Goal: Task Accomplishment & Management: Use online tool/utility

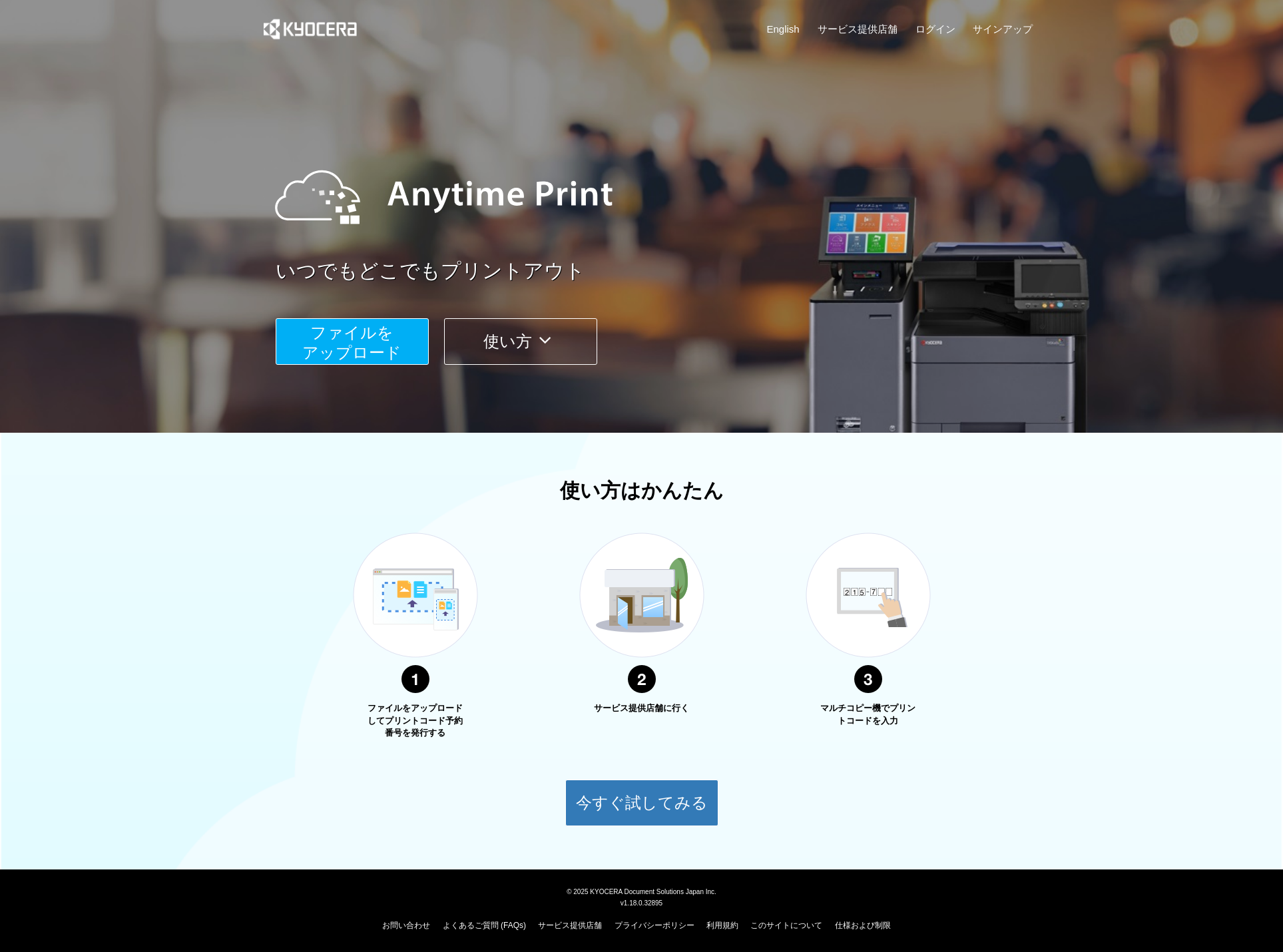
click at [528, 344] on button "使い方" at bounding box center [521, 341] width 153 height 46
click at [884, 22] on link "サービス提供店舗" at bounding box center [858, 29] width 80 height 14
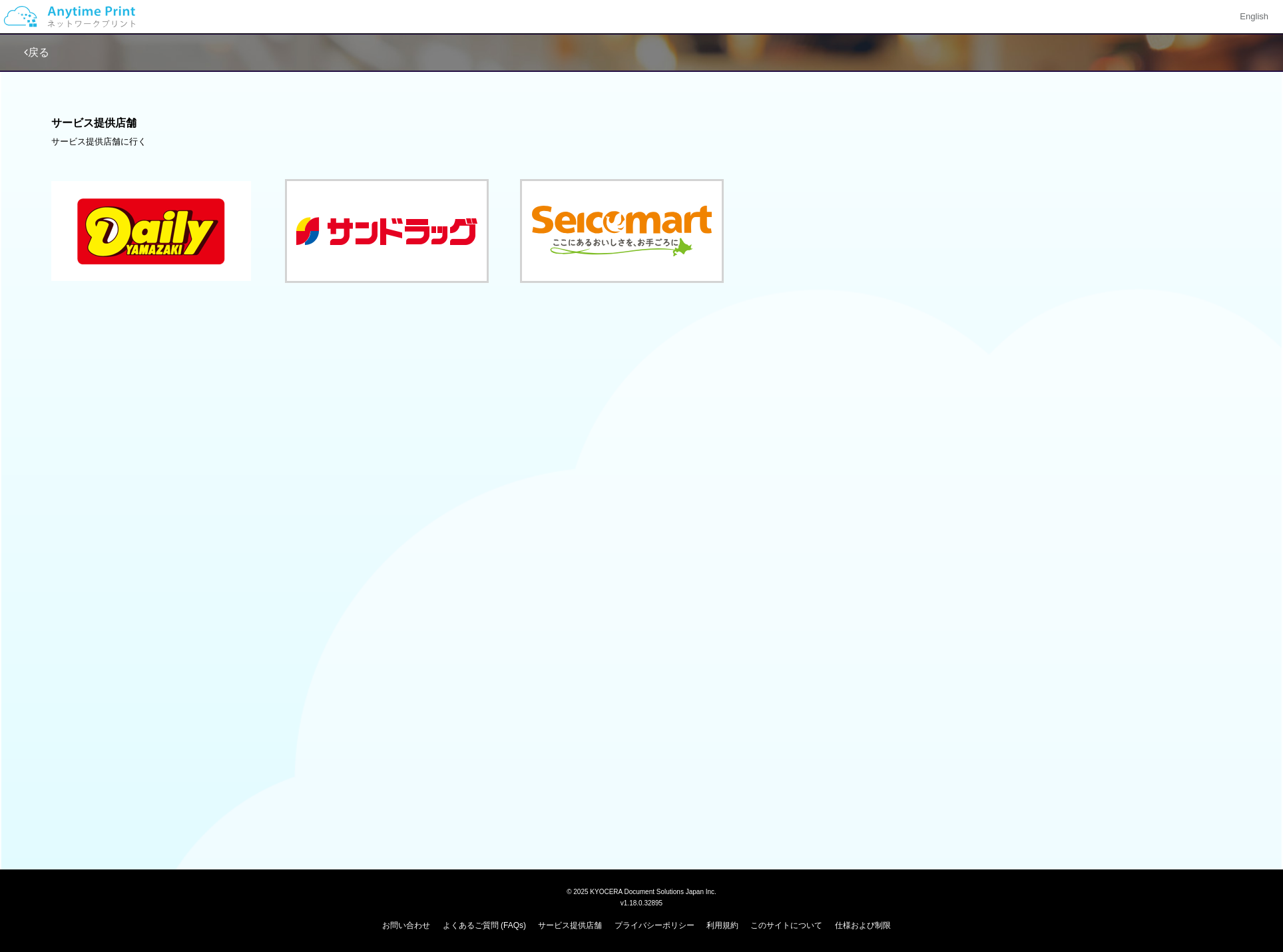
click at [208, 268] on button at bounding box center [152, 231] width 200 height 100
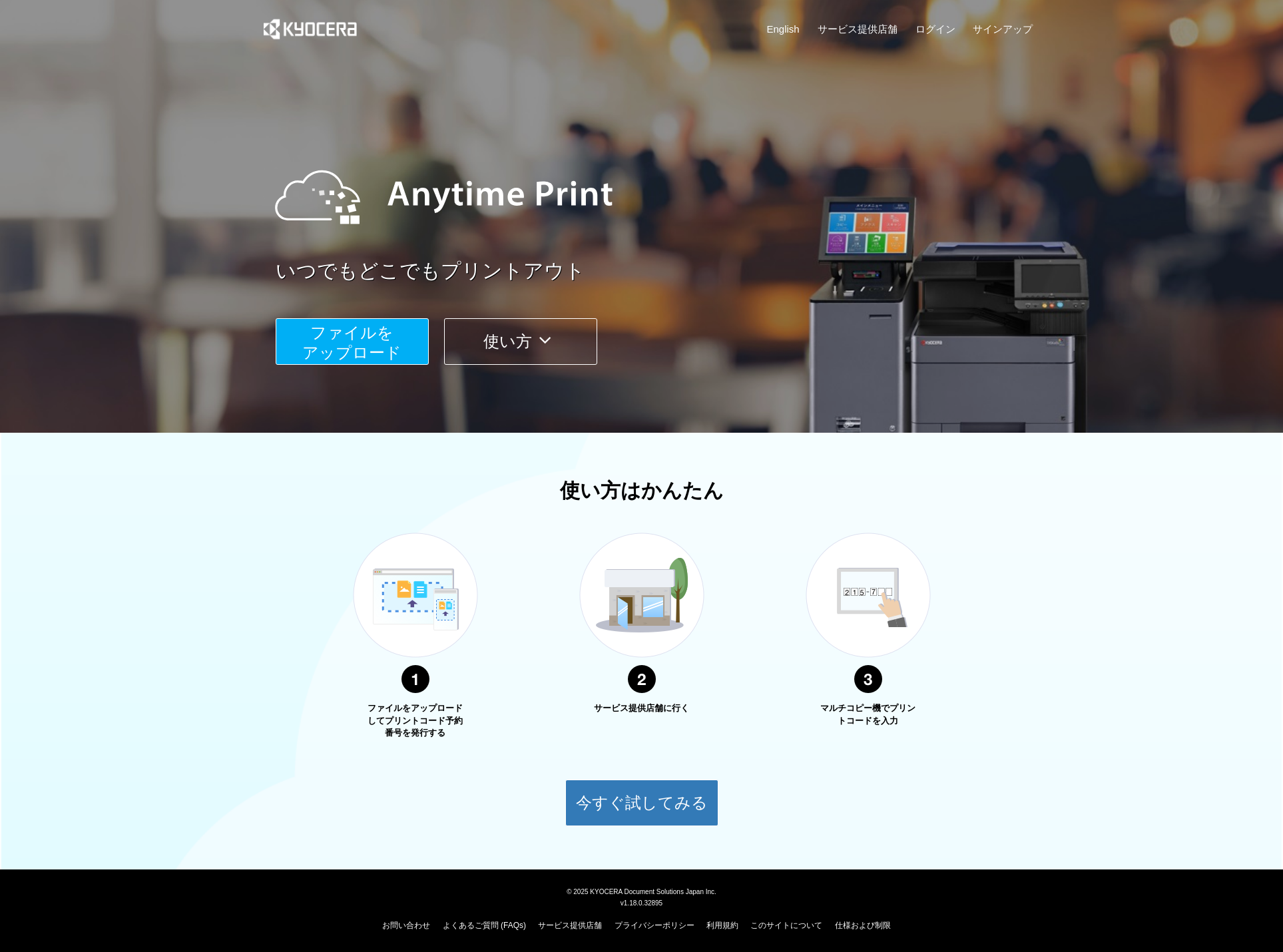
click at [362, 338] on span "ファイルを ​​アップロード" at bounding box center [352, 343] width 99 height 38
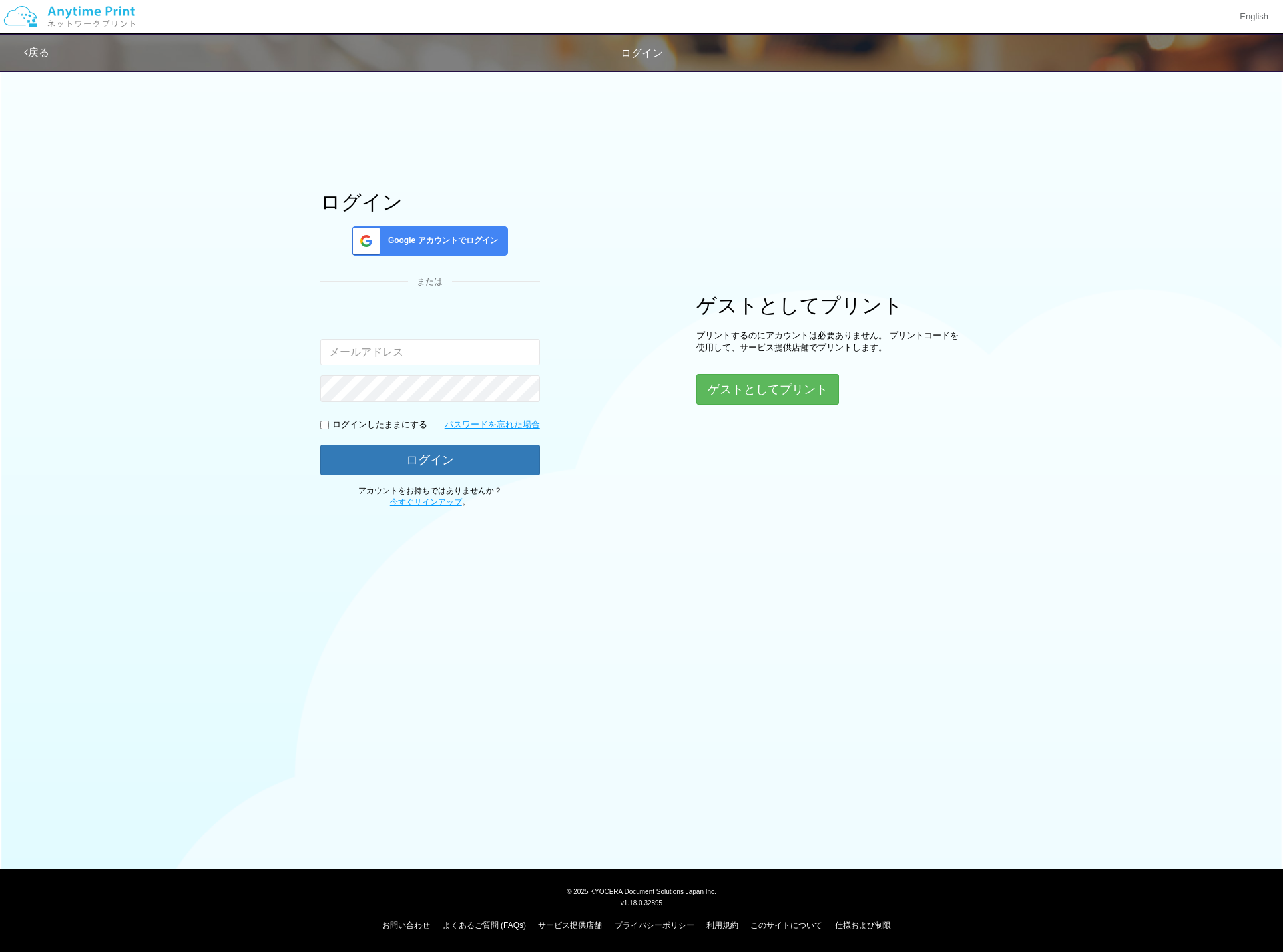
click at [379, 352] on input "email" at bounding box center [430, 352] width 220 height 26
click at [547, 327] on div "ログイン Google アカウントでログイン または 入力されたメールアドレスまたはパスワードが正しくありません。 ログインしたままにする パスワードを忘れた…" at bounding box center [642, 285] width 799 height 446
click at [792, 386] on button "ゲストとしてプリント" at bounding box center [767, 390] width 141 height 29
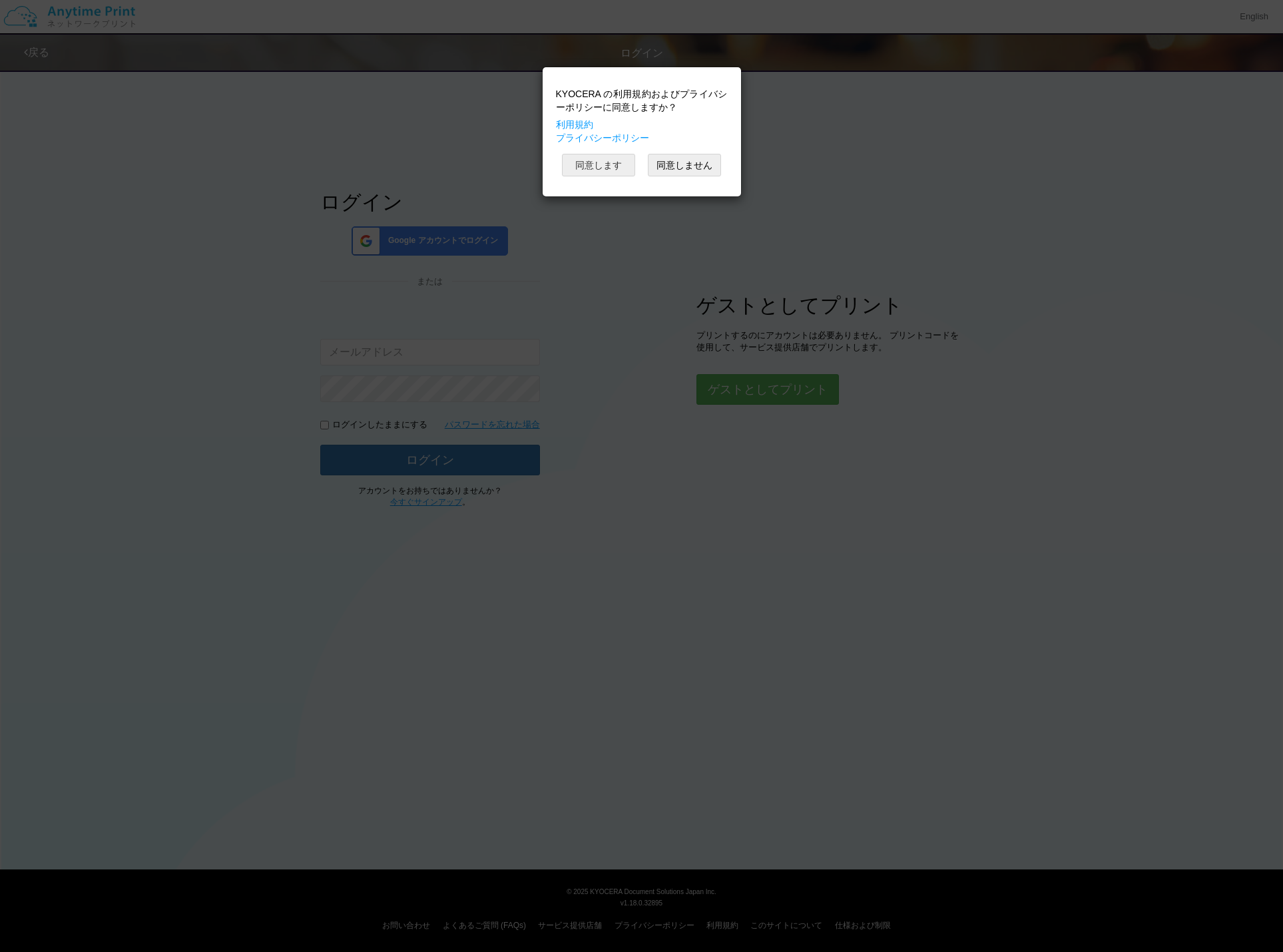
click at [583, 161] on button "同意します" at bounding box center [599, 165] width 74 height 23
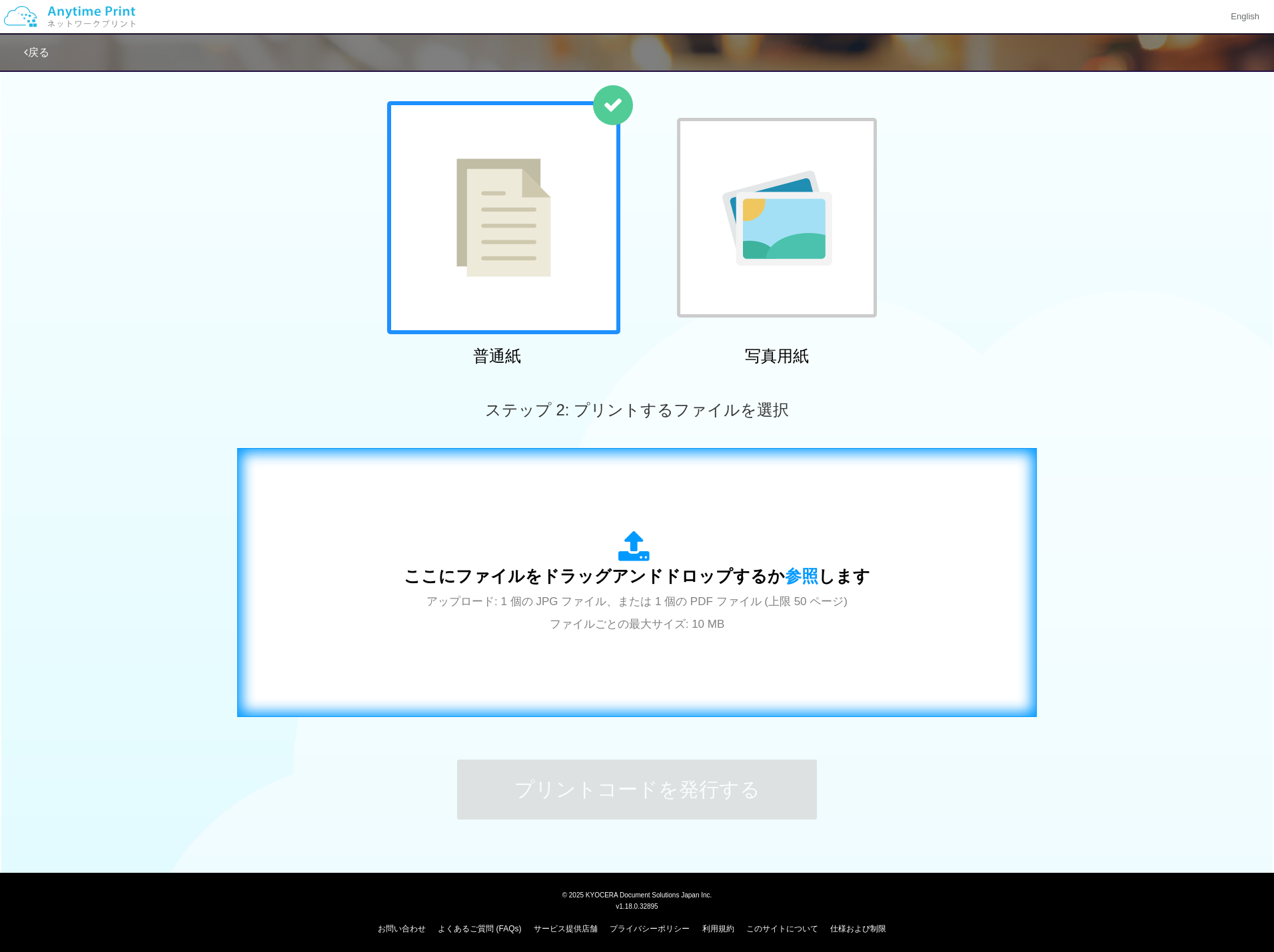
scroll to position [60, 0]
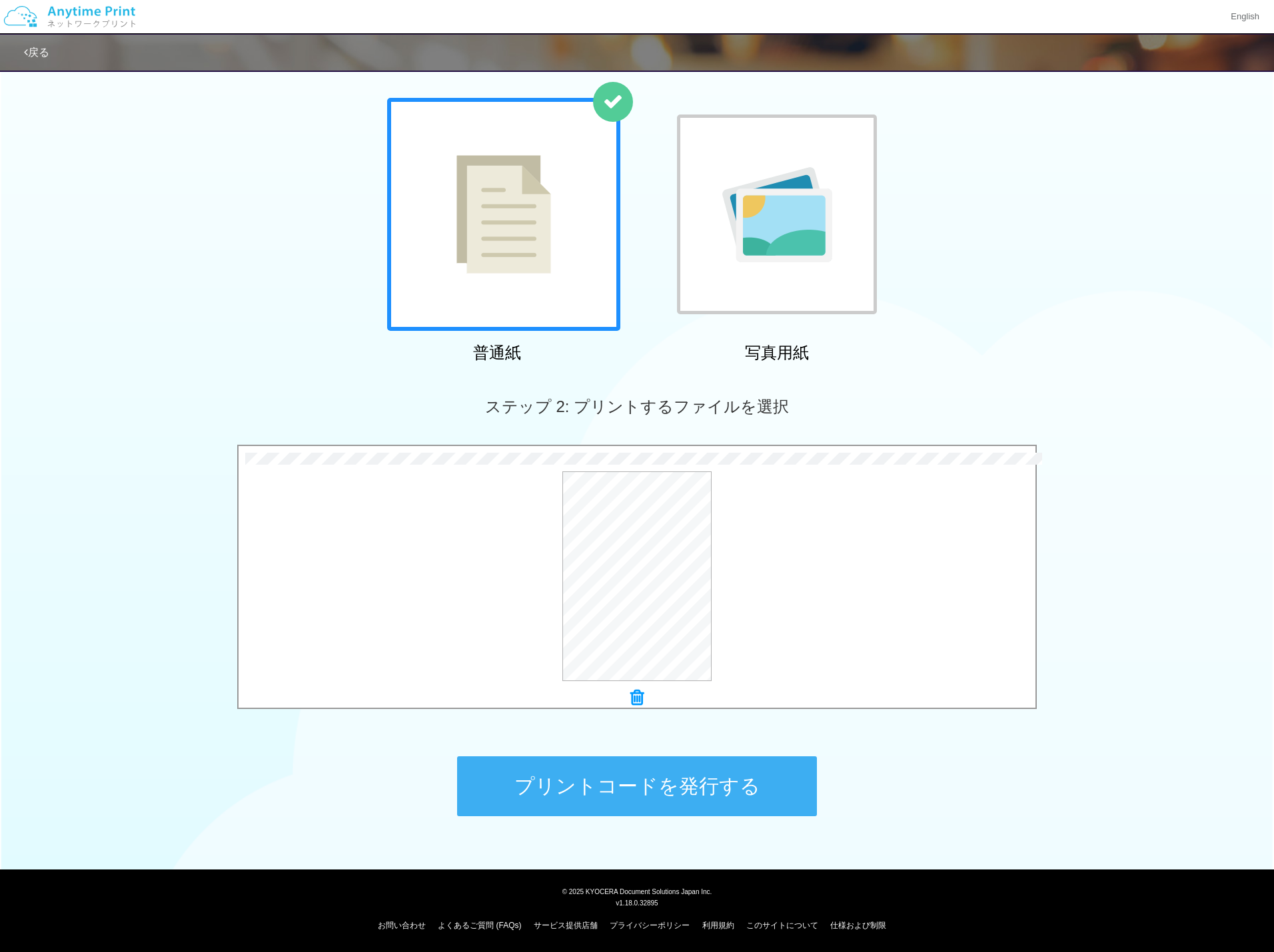
click at [626, 781] on button "プリントコードを発行する" at bounding box center [637, 786] width 360 height 60
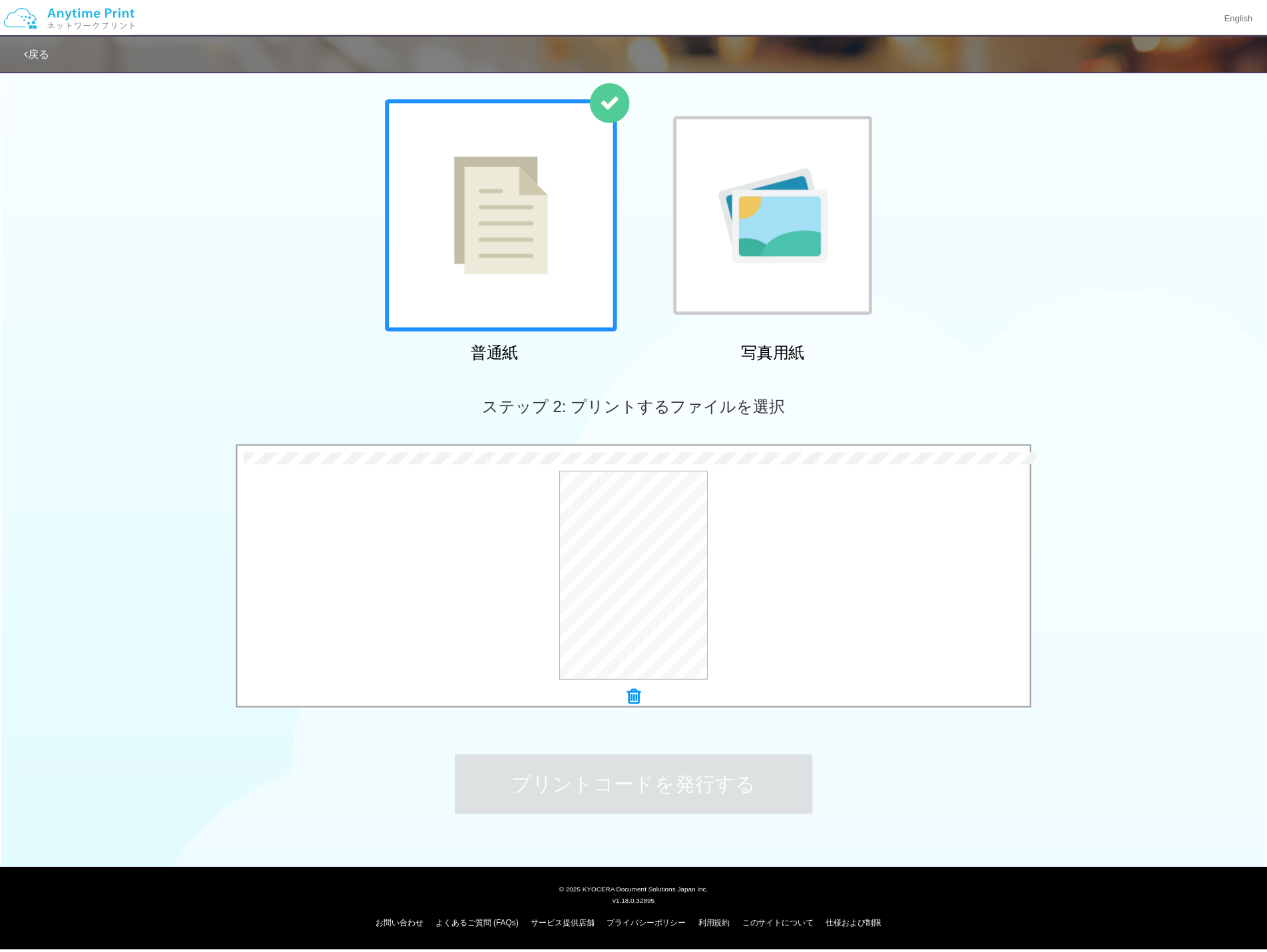
scroll to position [0, 0]
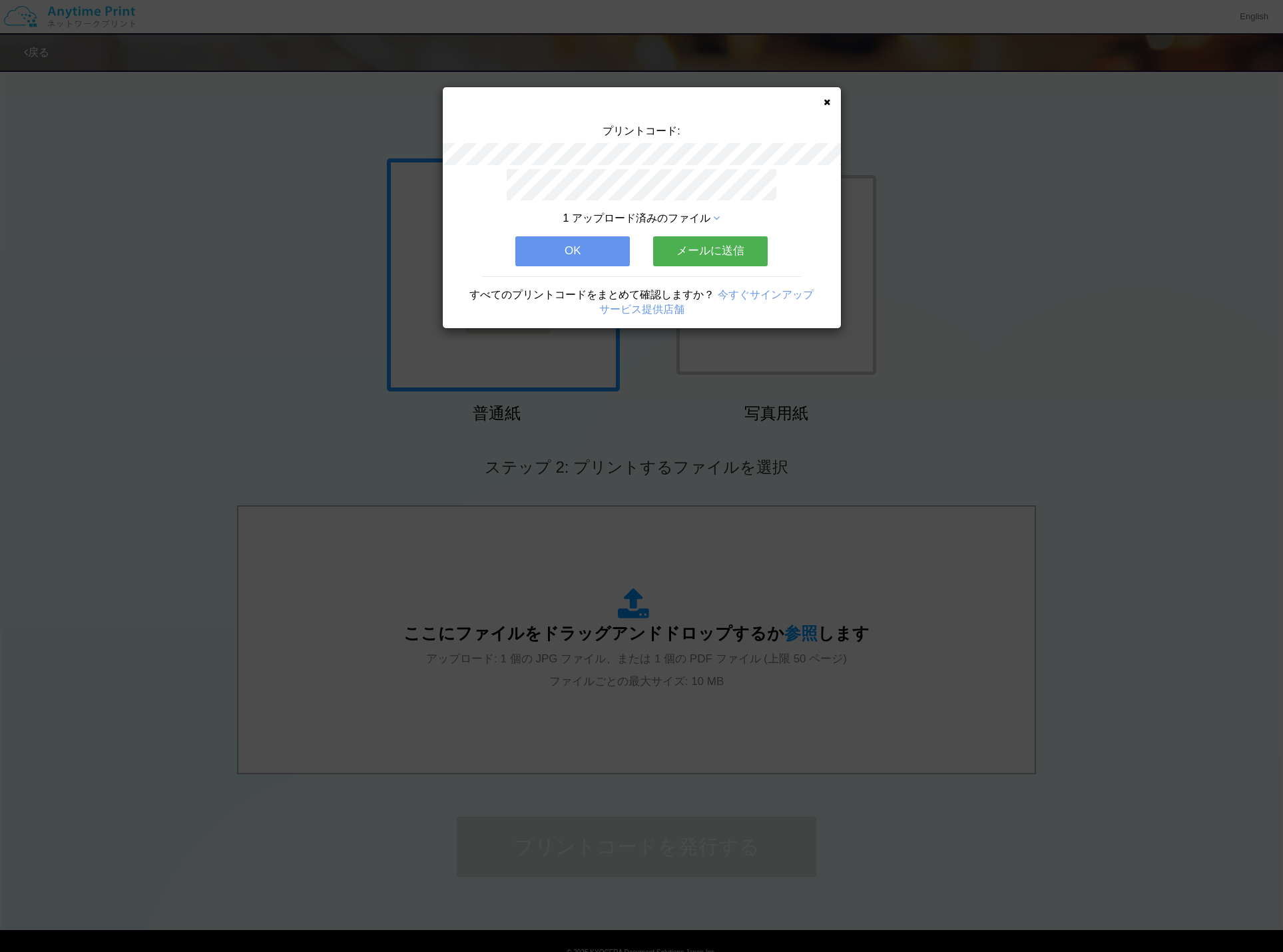
click at [607, 246] on button "OK" at bounding box center [573, 251] width 115 height 29
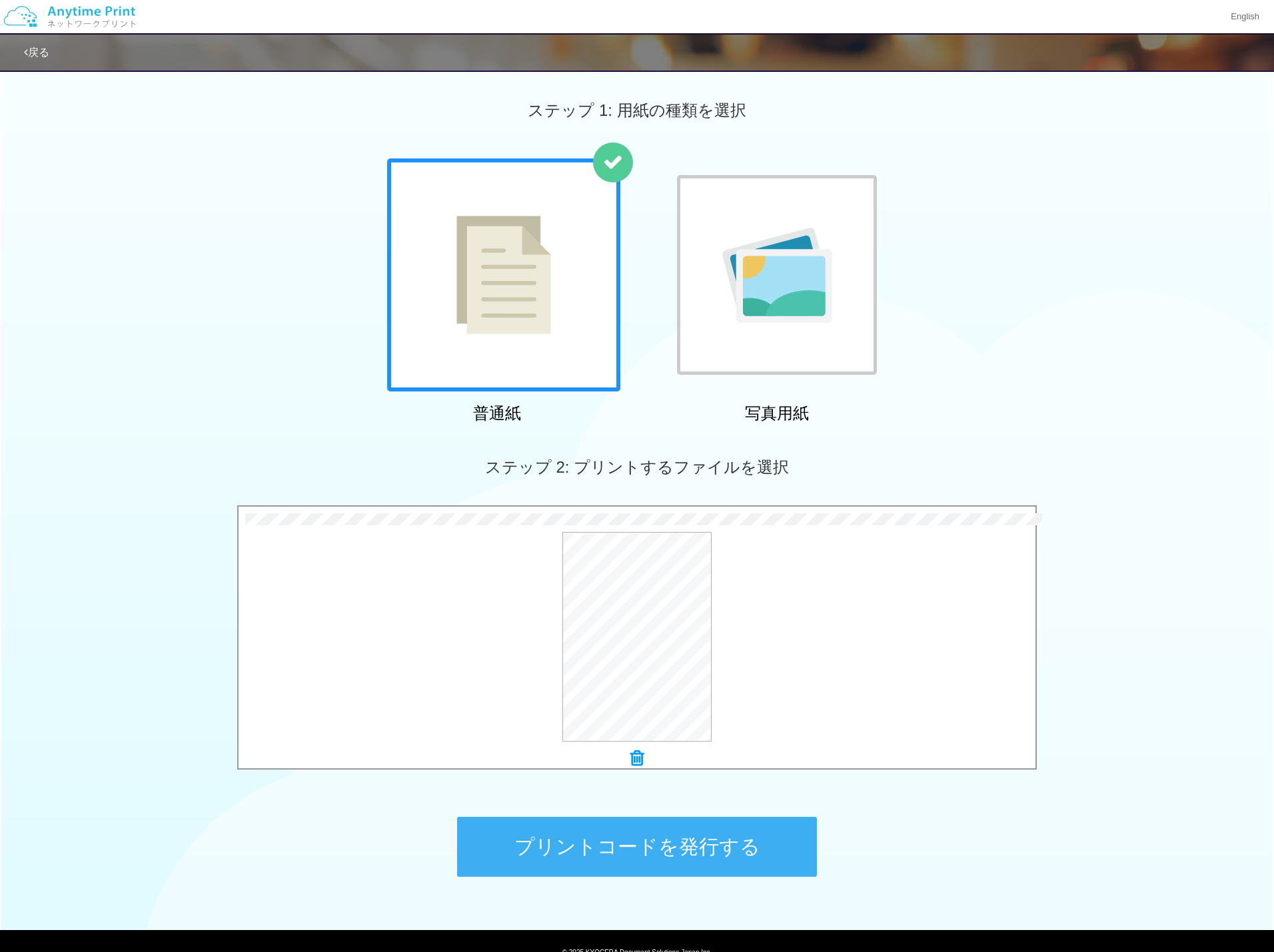
click at [644, 850] on button "プリントコードを発行する" at bounding box center [637, 847] width 360 height 60
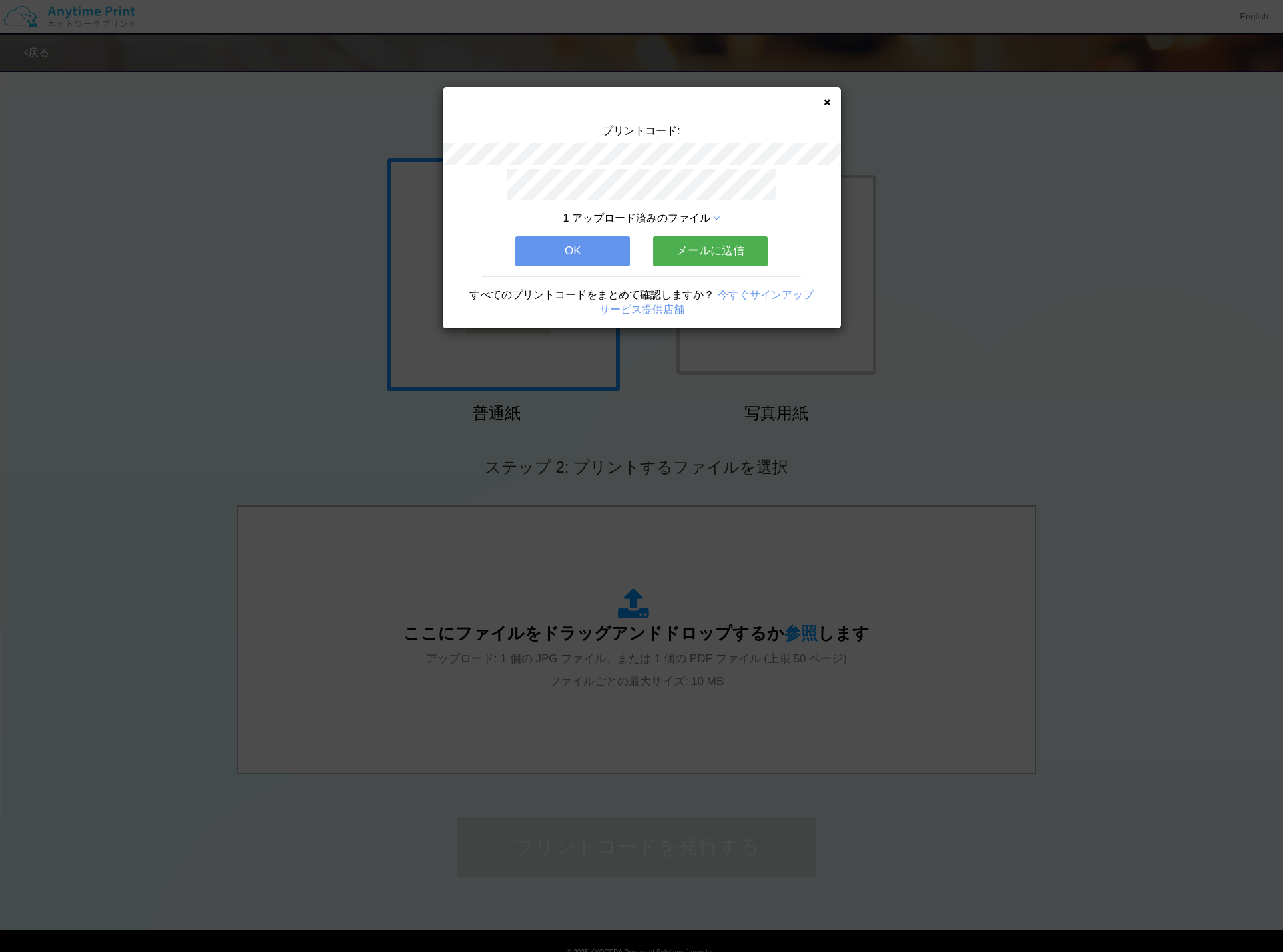
click at [488, 428] on div "プリントコード: 1 アップロード済みのファイル OK メールに送信 すべてのプリントコードをまとめて確認しますか？ 今すぐサインアップ サービス提供店舗" at bounding box center [642, 476] width 1283 height 952
click at [598, 249] on button "OK" at bounding box center [573, 251] width 115 height 29
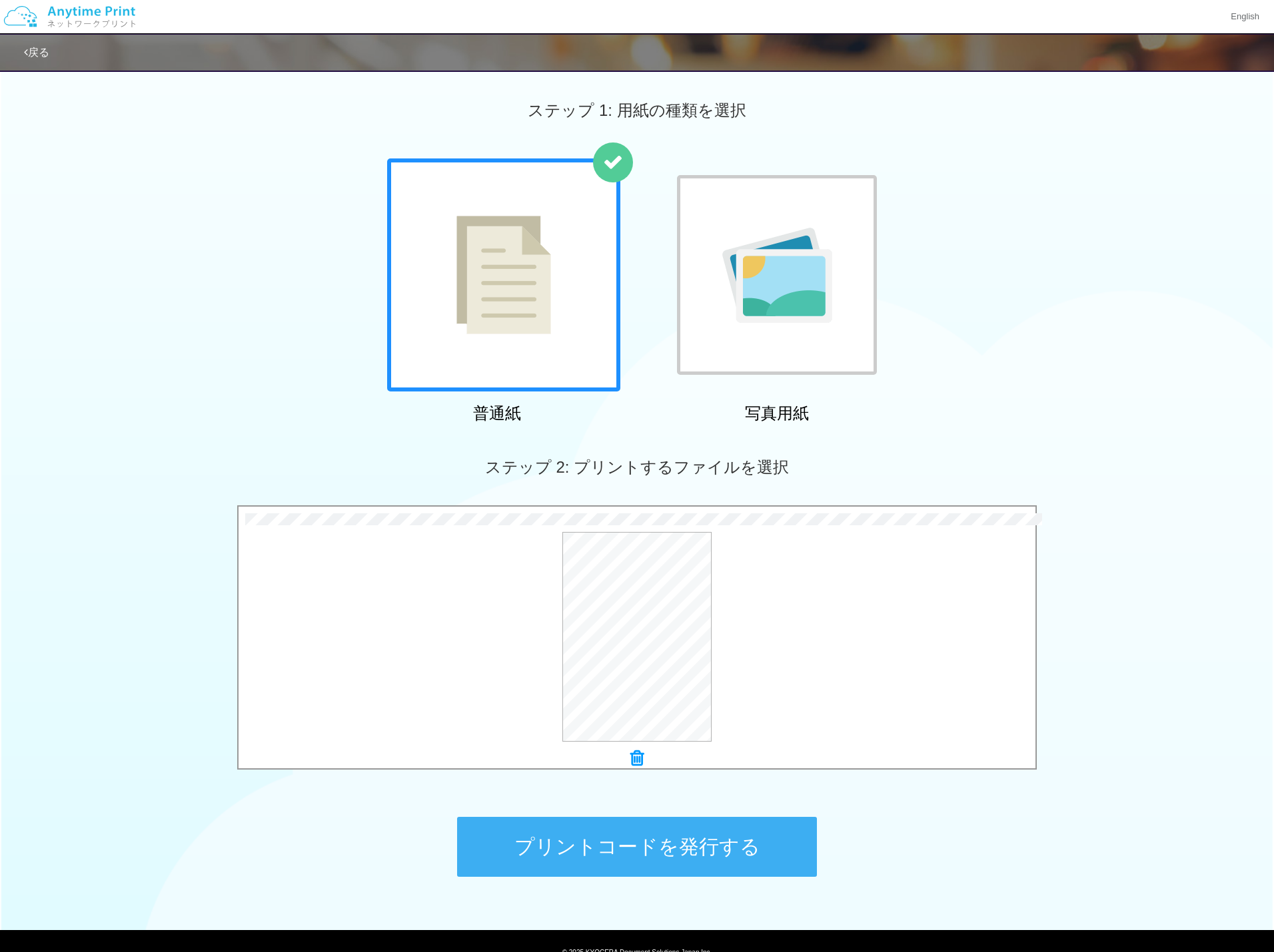
click at [1016, 433] on div "ステップ 2: プリントするファイルを選択" at bounding box center [637, 467] width 1274 height 76
click at [692, 831] on button "プリントコードを発行する" at bounding box center [637, 847] width 360 height 60
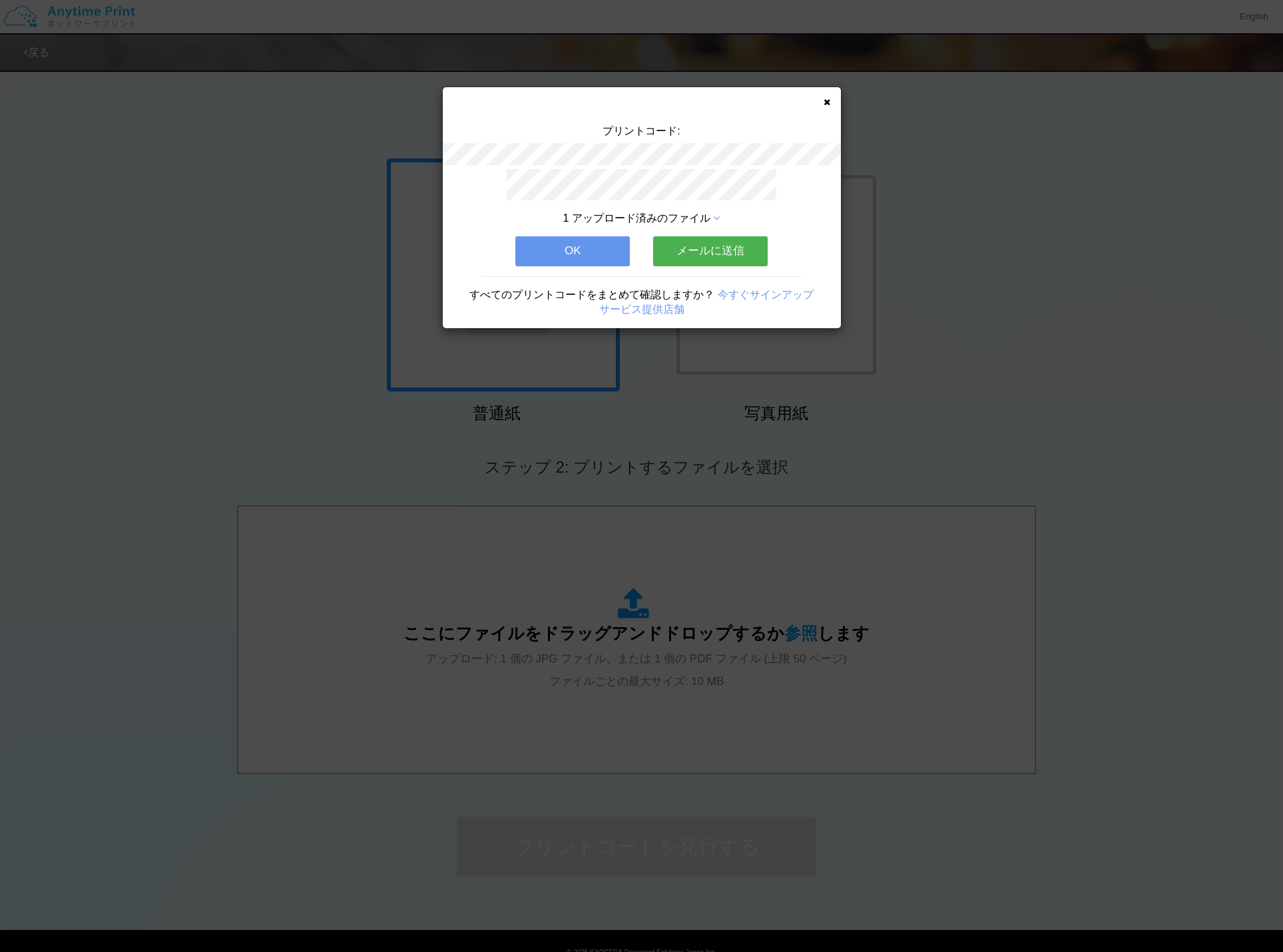
click at [579, 249] on button "OK" at bounding box center [573, 251] width 115 height 29
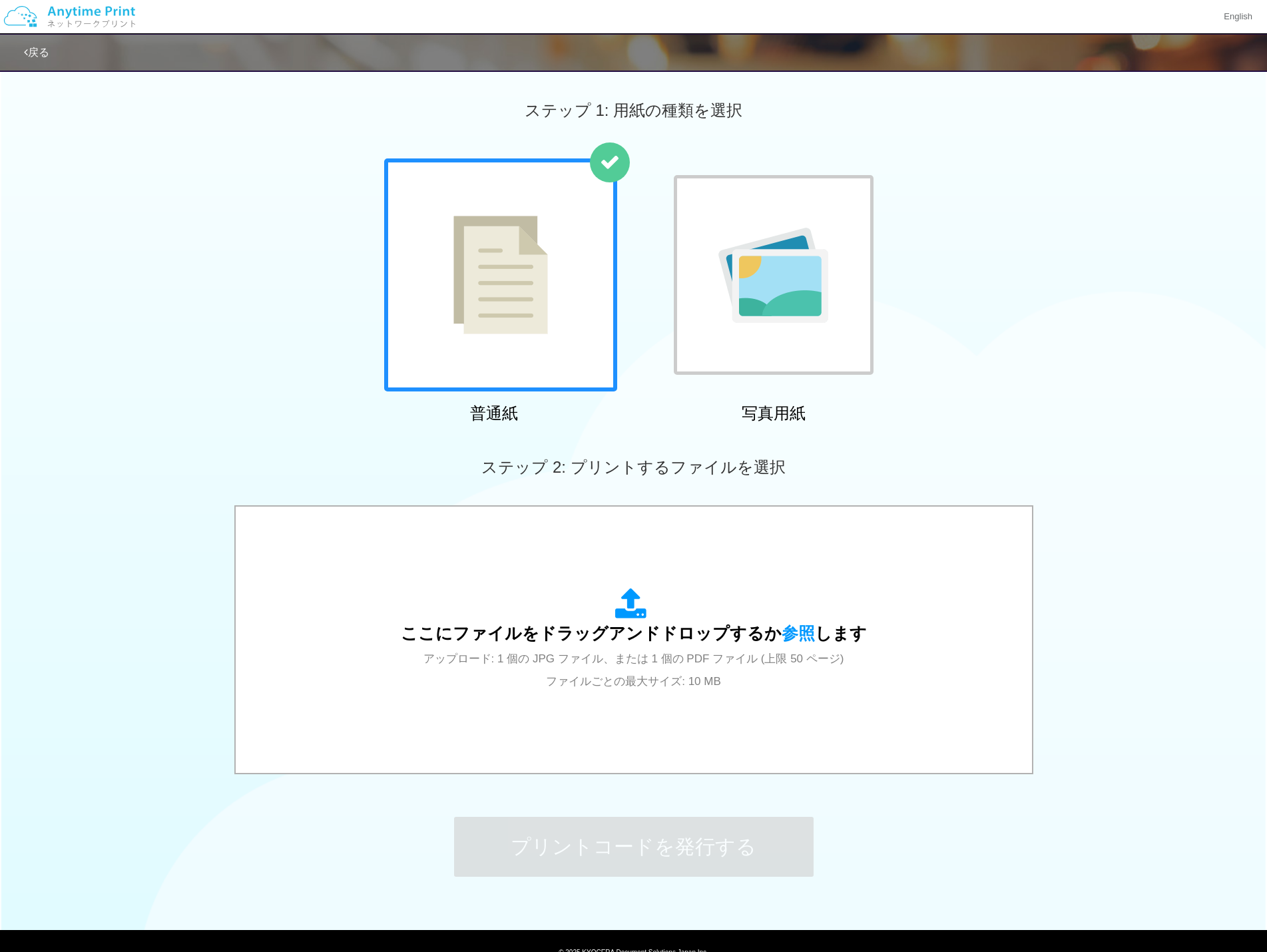
click at [1026, 284] on div "普通紙 写真用紙" at bounding box center [634, 293] width 1267 height 270
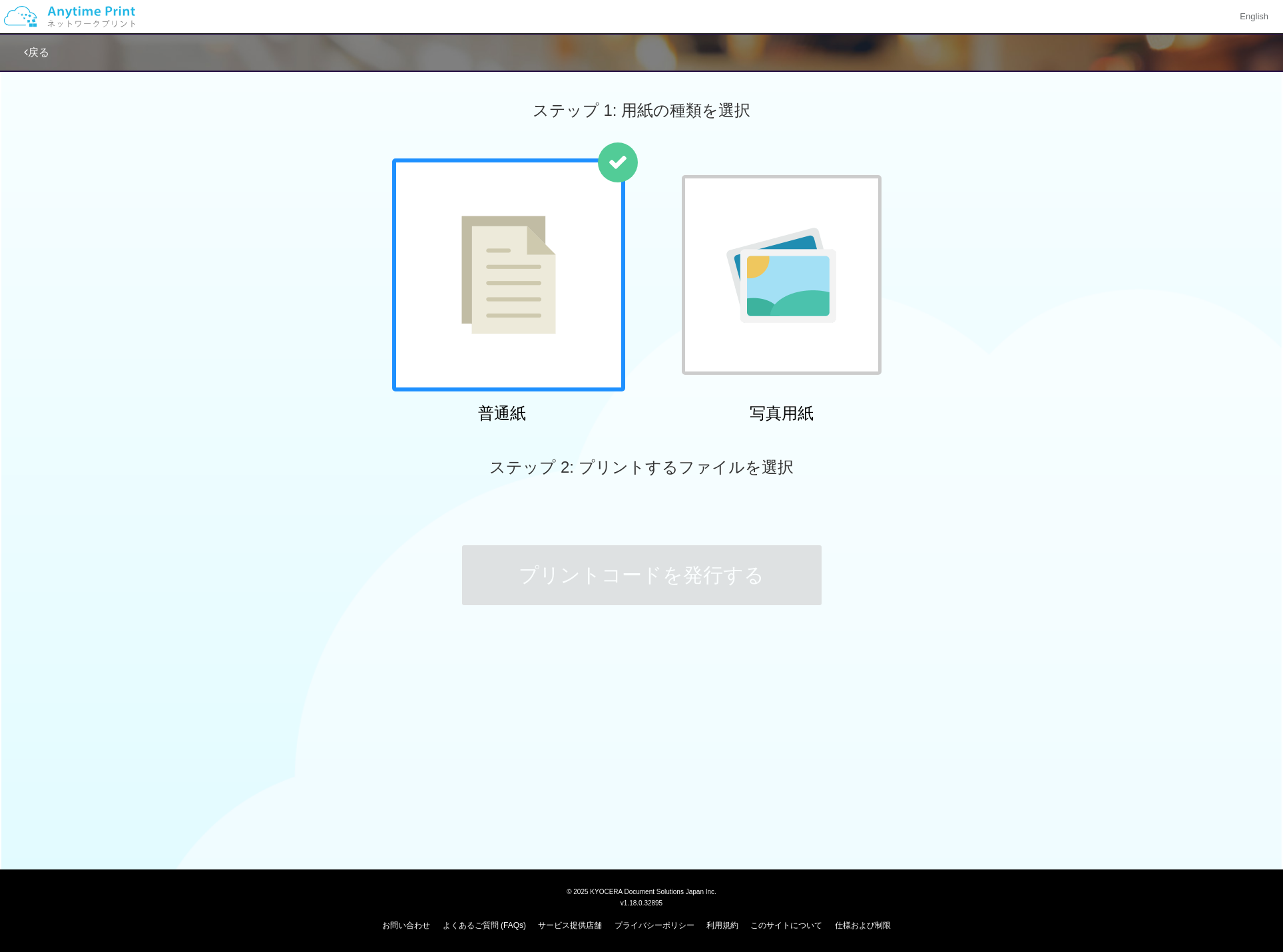
click at [42, 49] on link "戻る" at bounding box center [37, 51] width 25 height 11
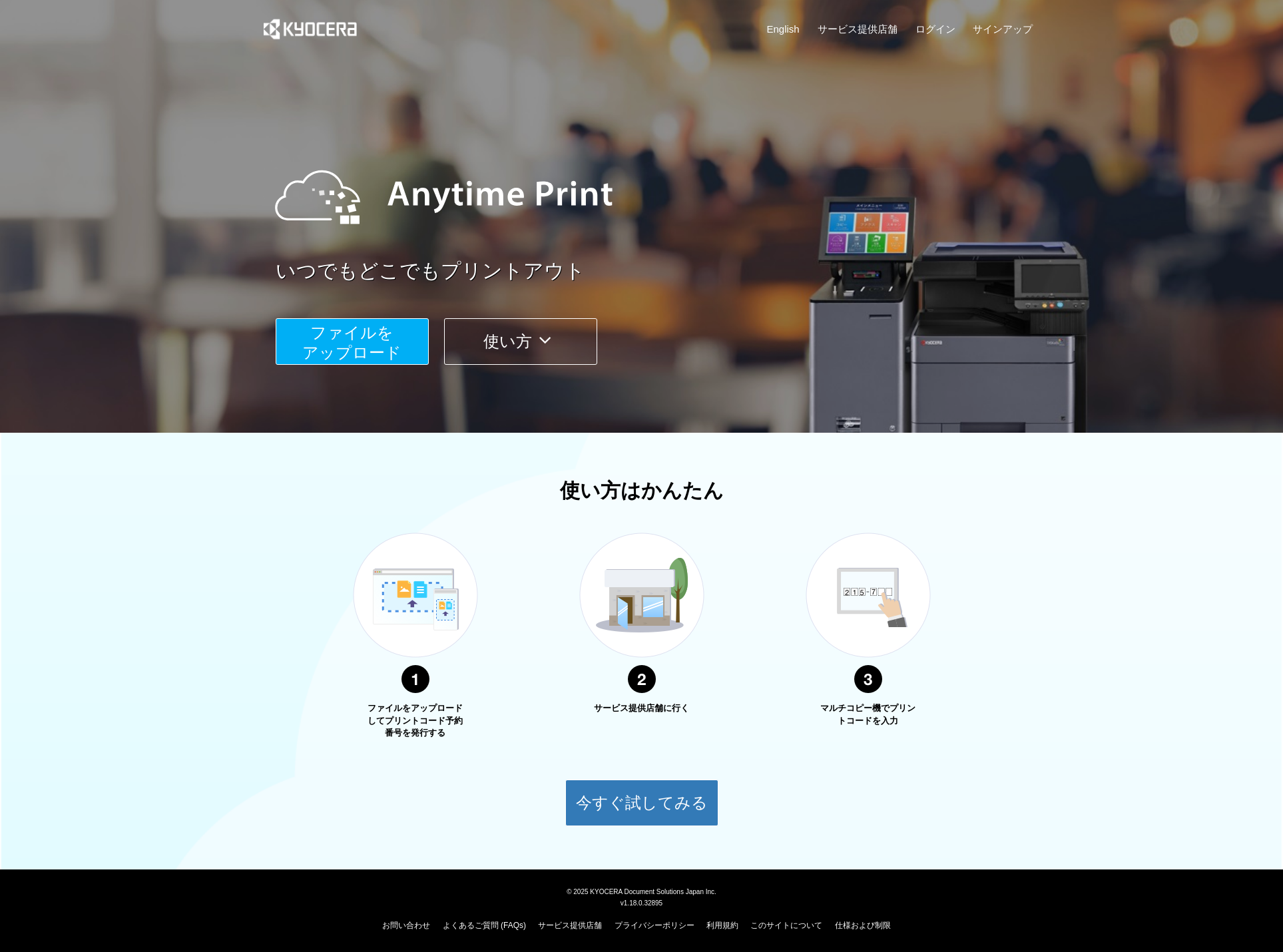
click at [366, 338] on span "ファイルを ​​アップロード" at bounding box center [352, 343] width 99 height 38
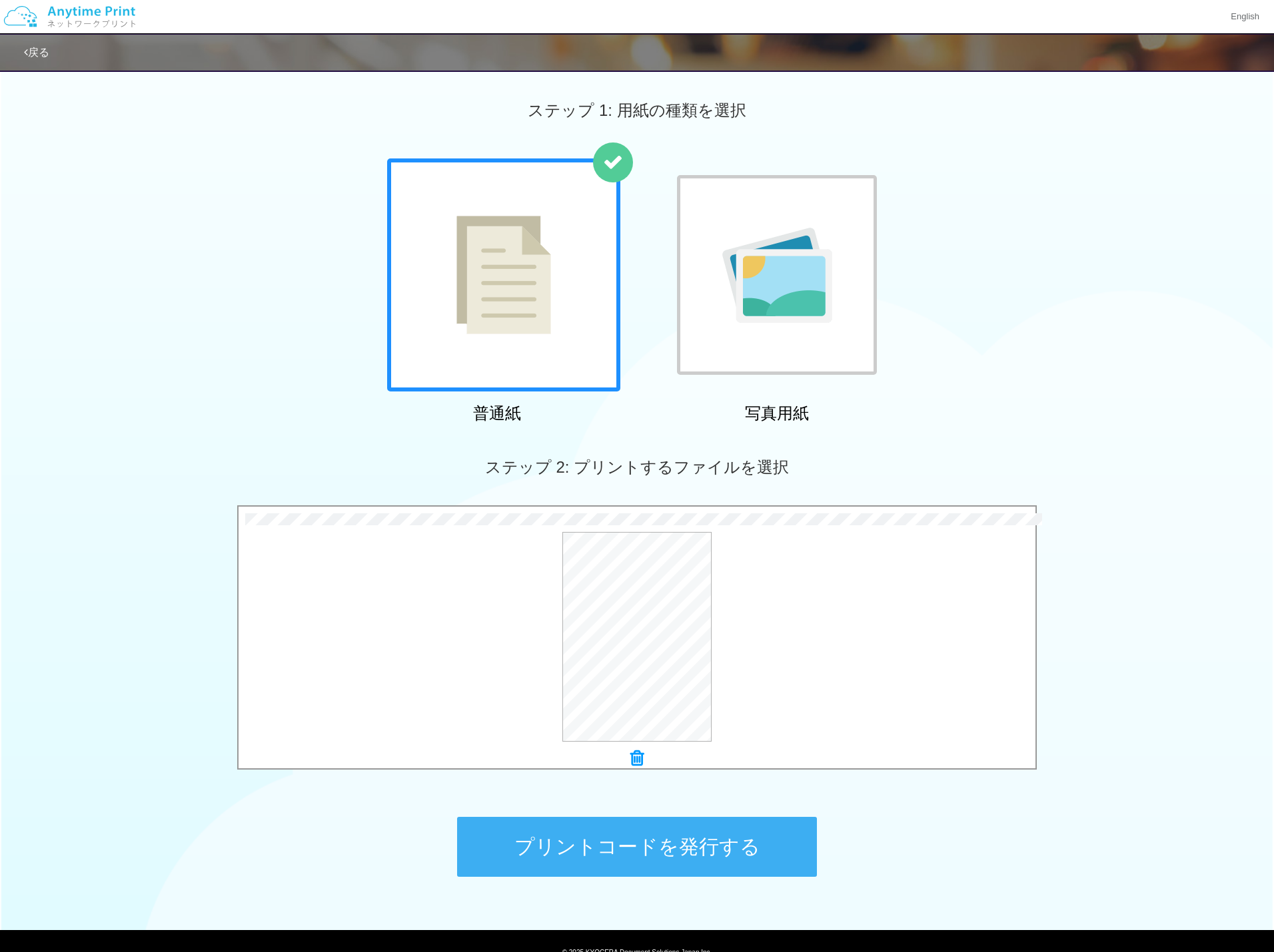
click at [977, 430] on div "ステップ 2: プリントするファイルを選択" at bounding box center [637, 467] width 1274 height 76
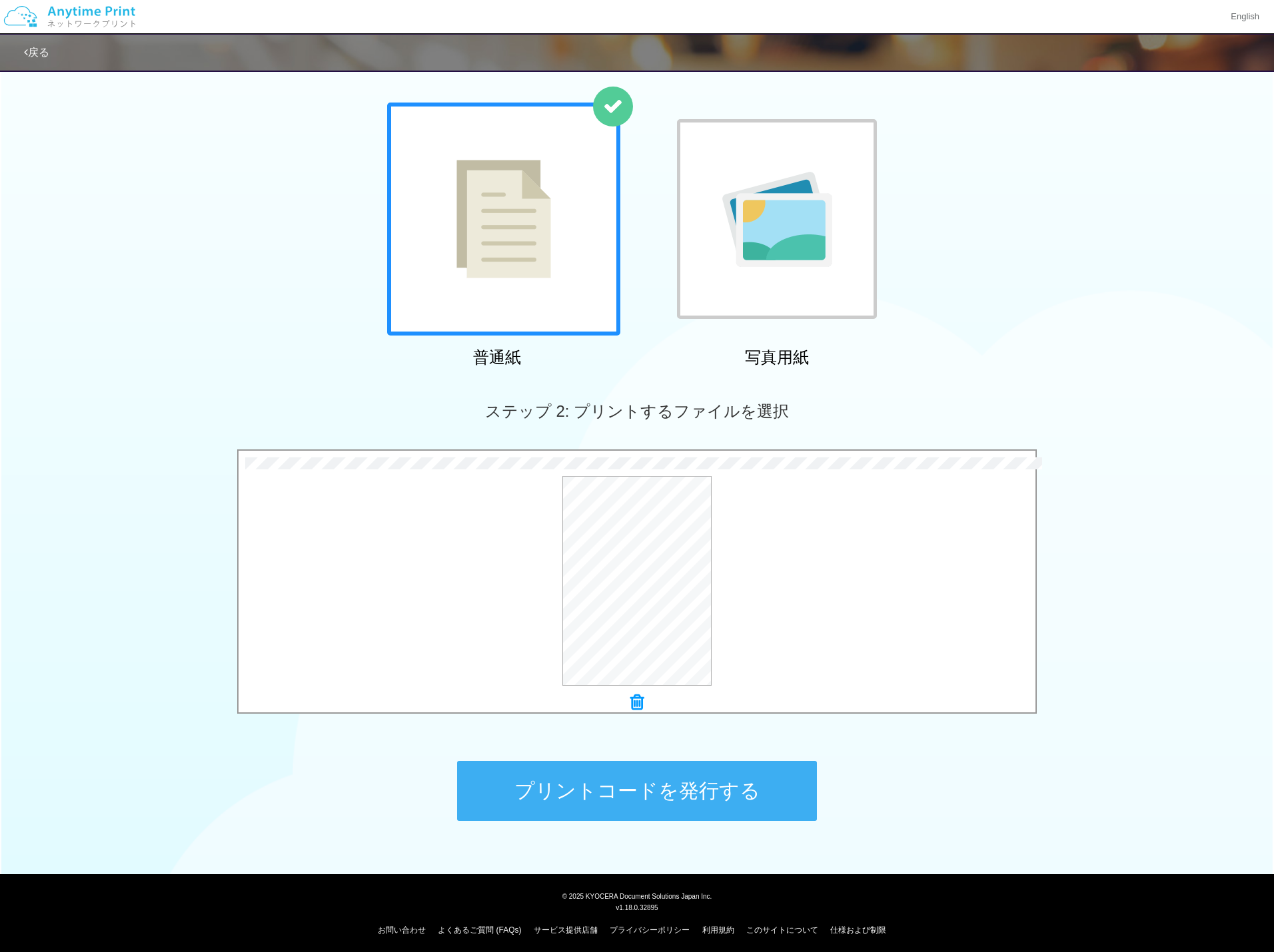
scroll to position [60, 0]
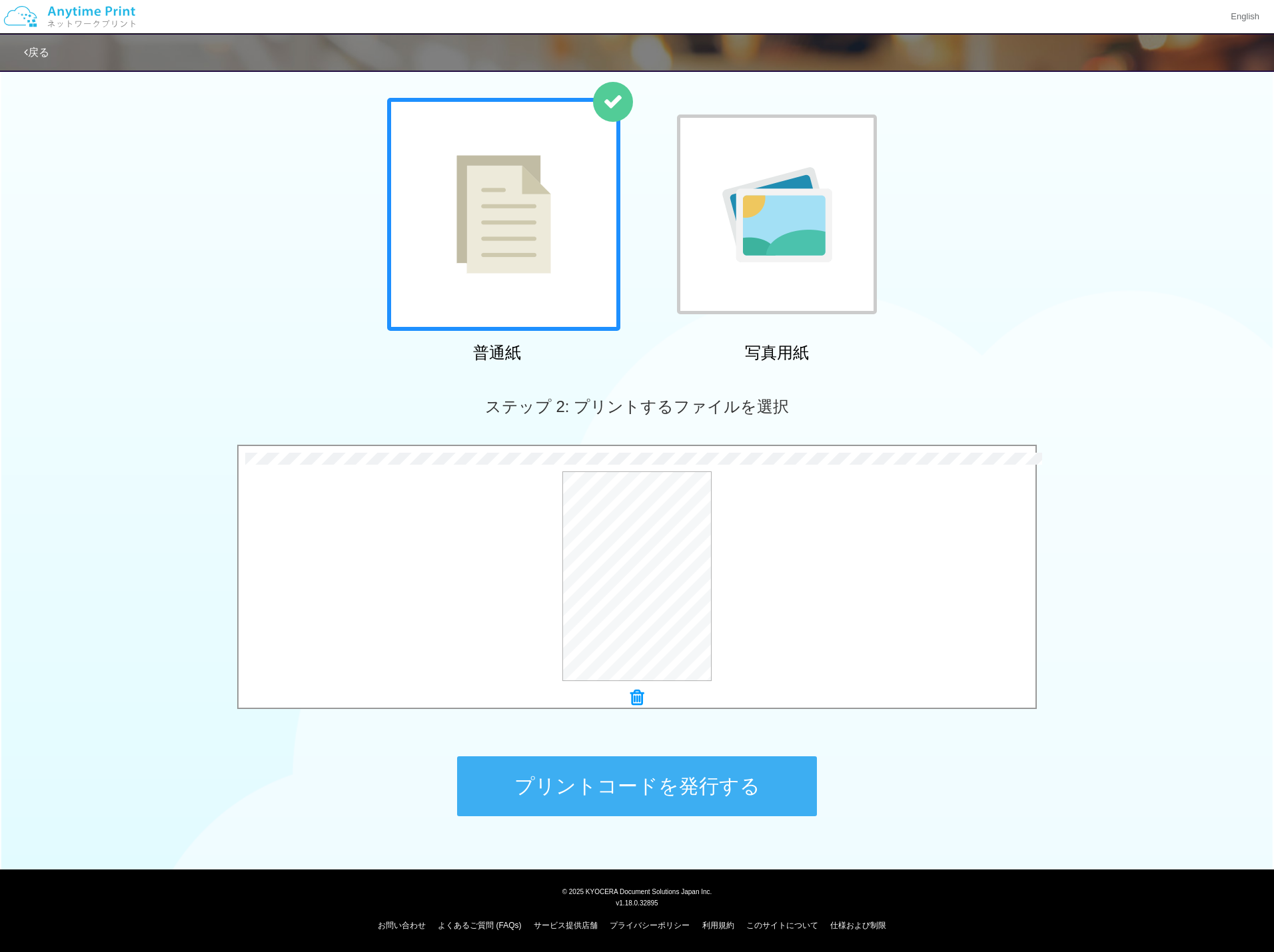
click at [749, 798] on button "プリントコードを発行する" at bounding box center [637, 786] width 360 height 60
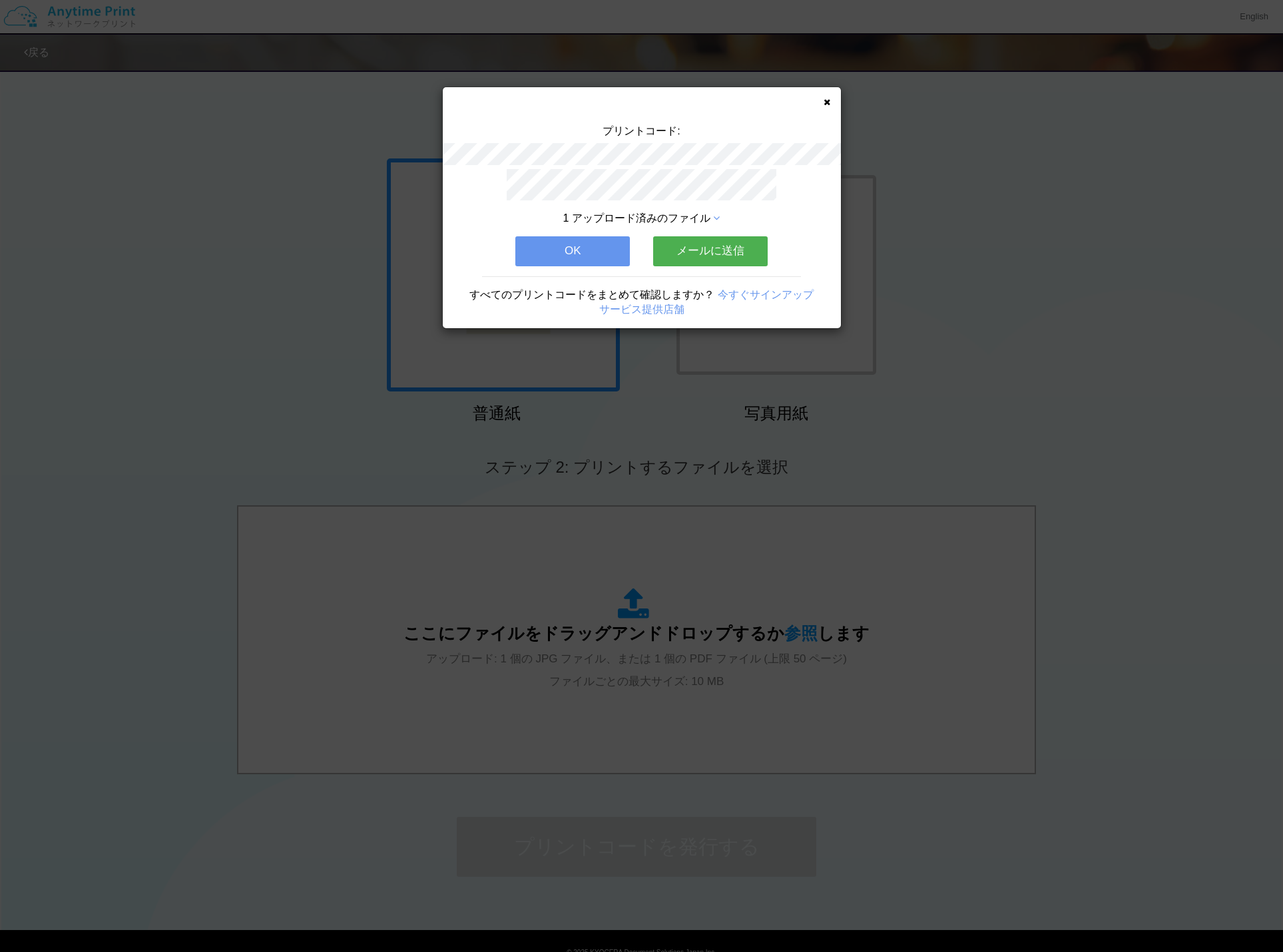
click at [591, 249] on button "OK" at bounding box center [573, 251] width 115 height 29
